Goal: Obtain resource: Download file/media

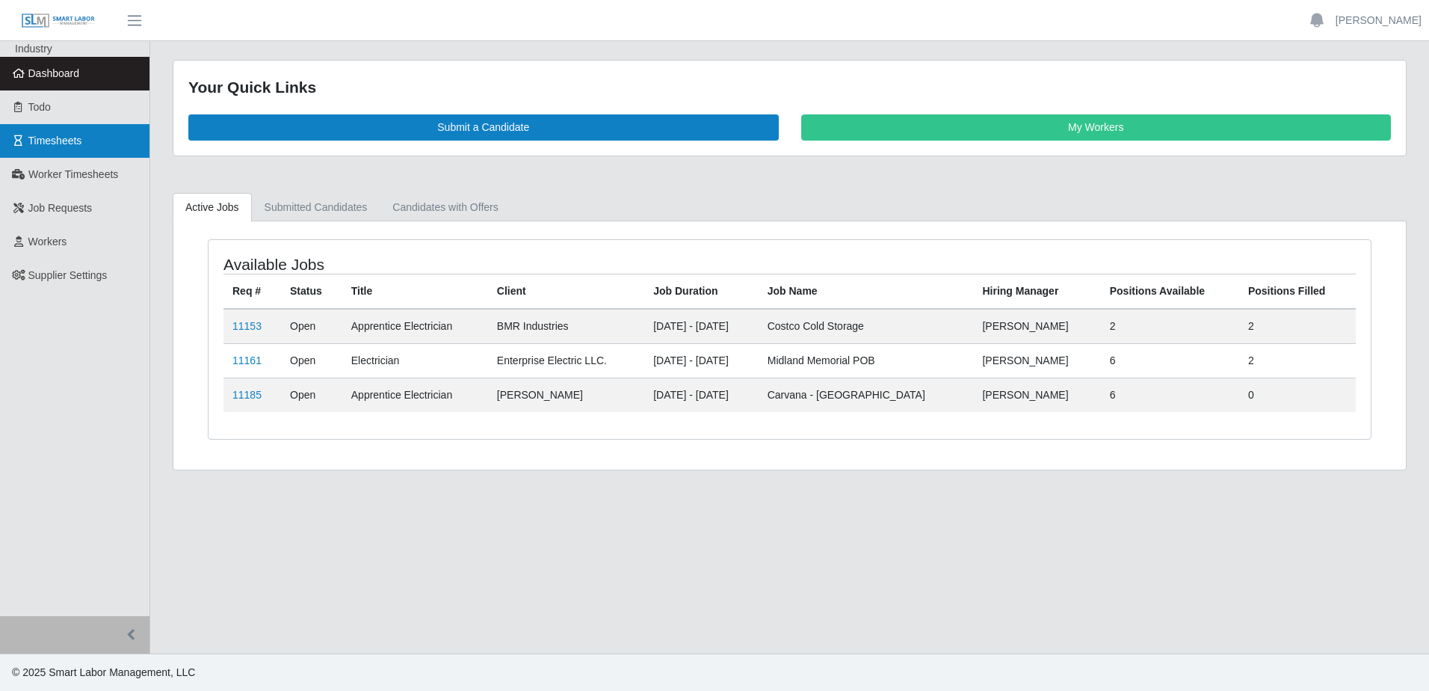
click at [67, 147] on span "Timesheets" at bounding box center [55, 141] width 54 height 12
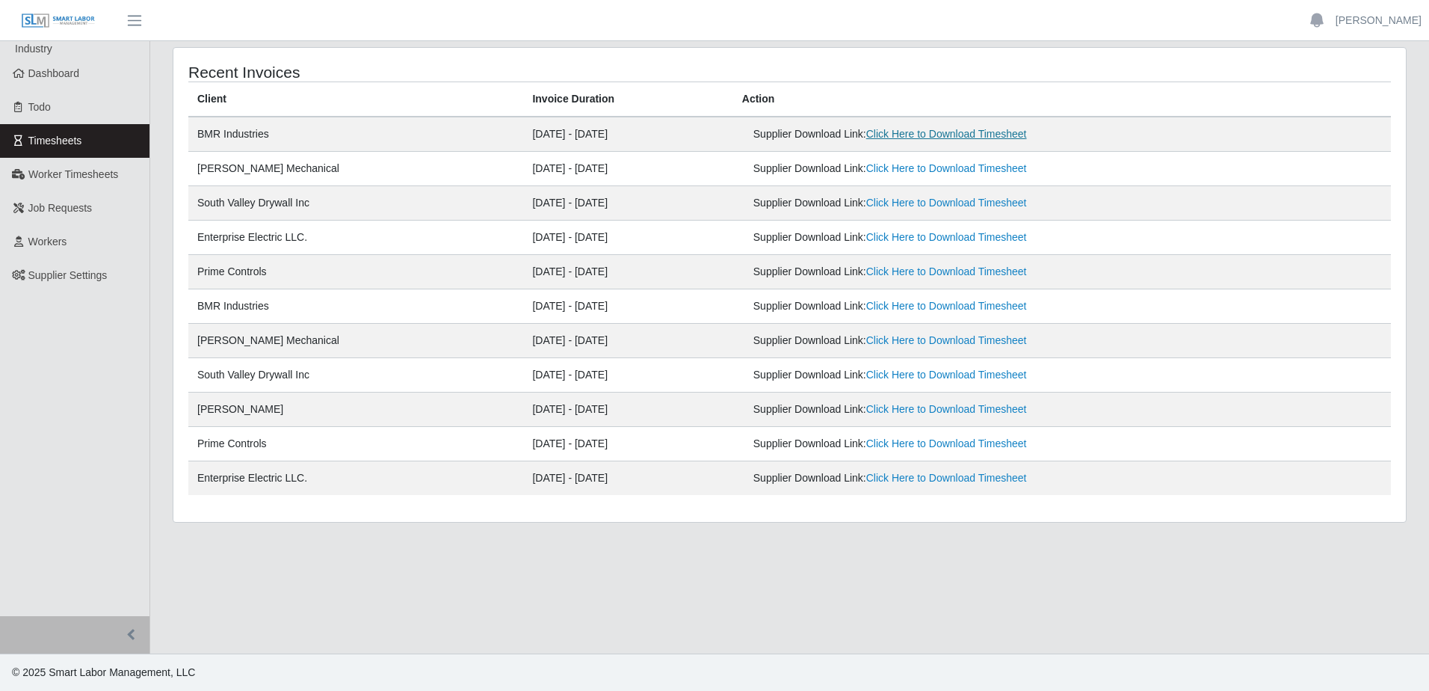
click at [927, 132] on link "Click Here to Download Timesheet" at bounding box center [946, 134] width 161 height 12
